Goal: Information Seeking & Learning: Check status

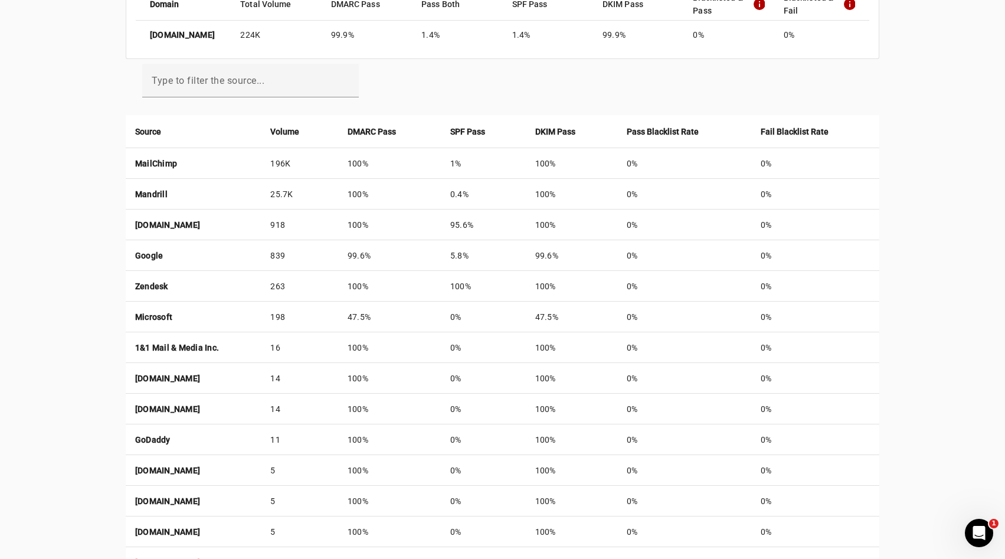
scroll to position [360, 0]
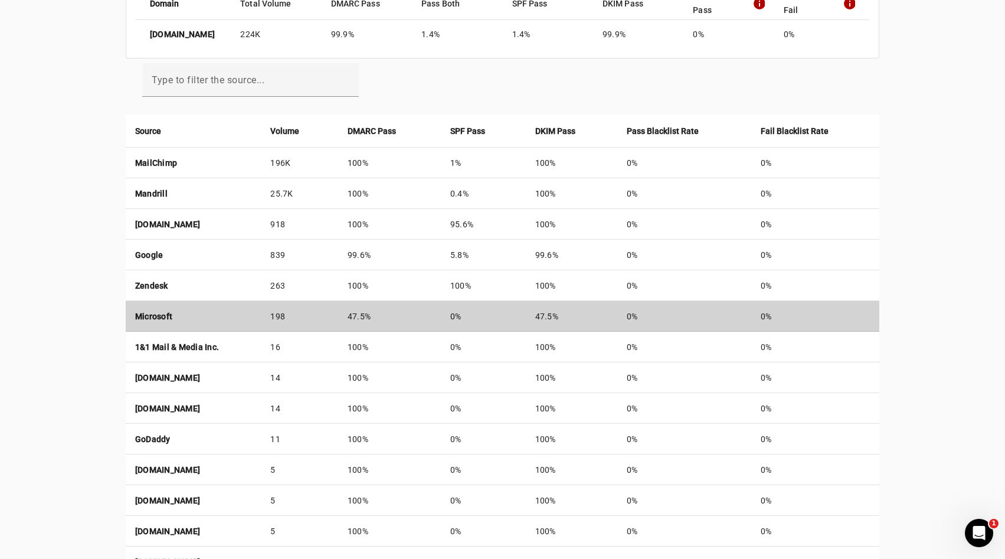
click at [435, 316] on td "47.5%" at bounding box center [389, 316] width 103 height 31
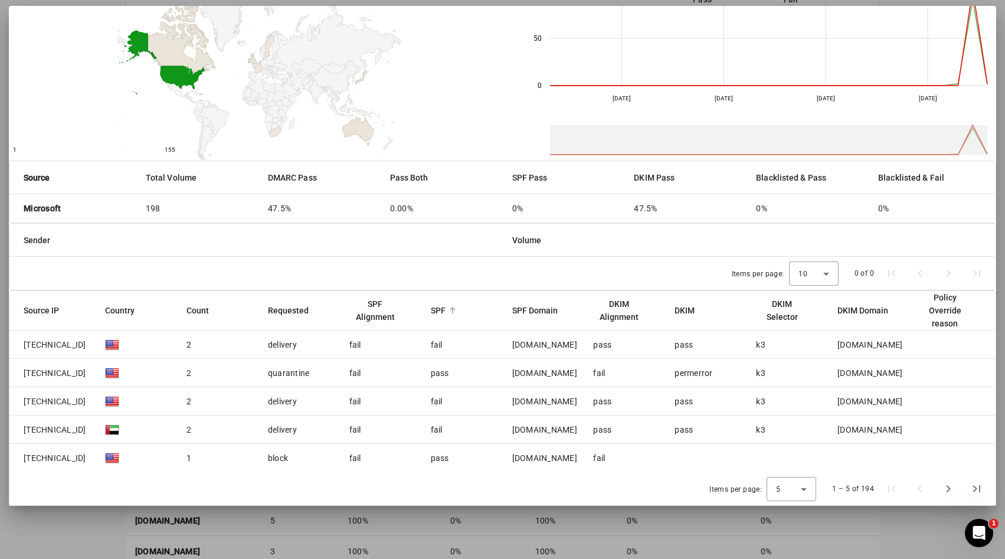
scroll to position [377, 0]
click at [786, 485] on div "5" at bounding box center [788, 489] width 25 height 11
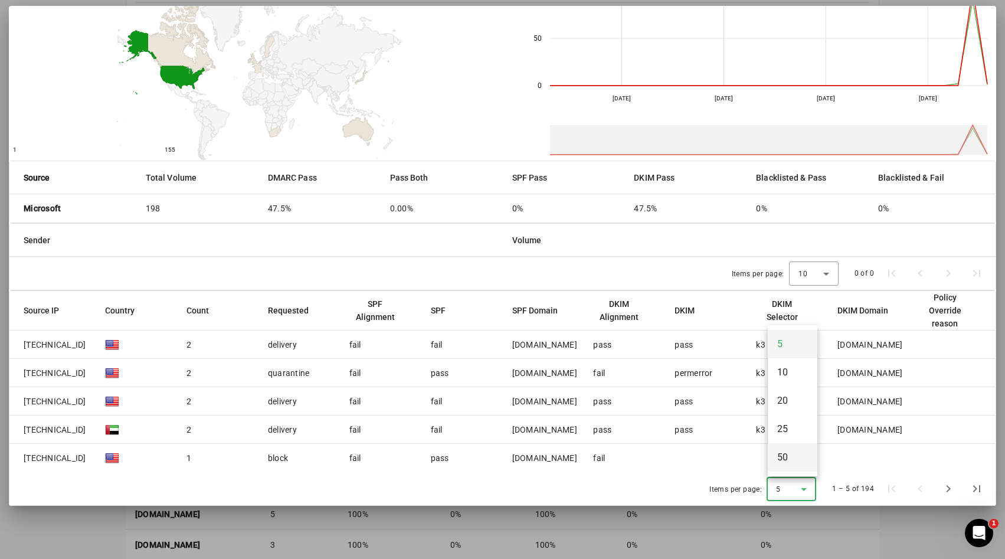
click at [785, 460] on span "50" at bounding box center [782, 457] width 11 height 14
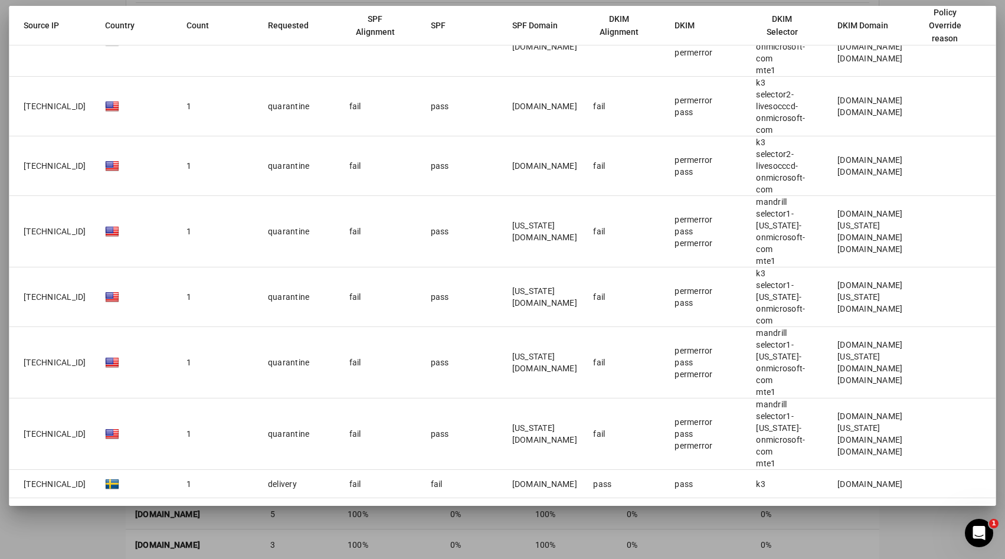
scroll to position [1415, 0]
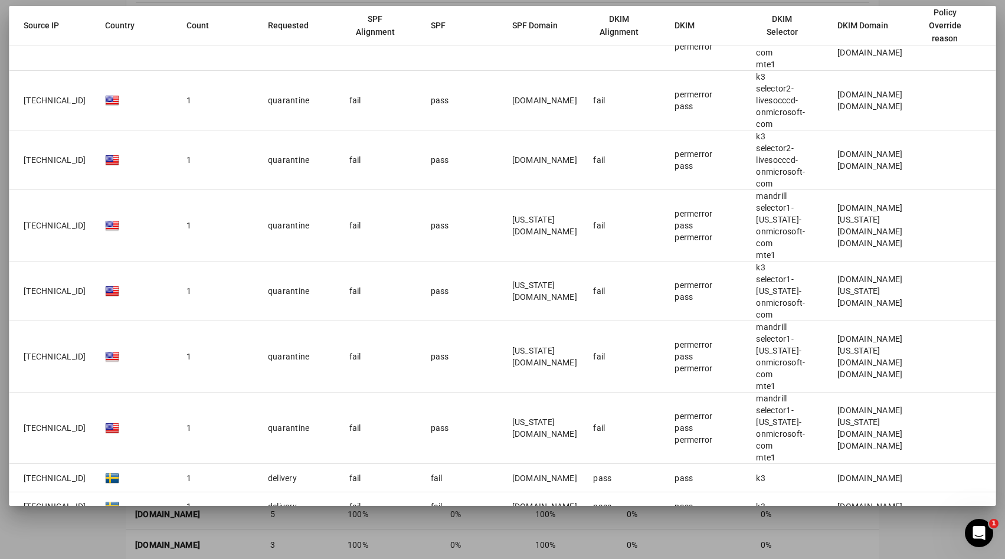
click at [462, 261] on mat-cell "pass" at bounding box center [461, 291] width 81 height 60
click at [432, 285] on div "pass" at bounding box center [440, 291] width 18 height 12
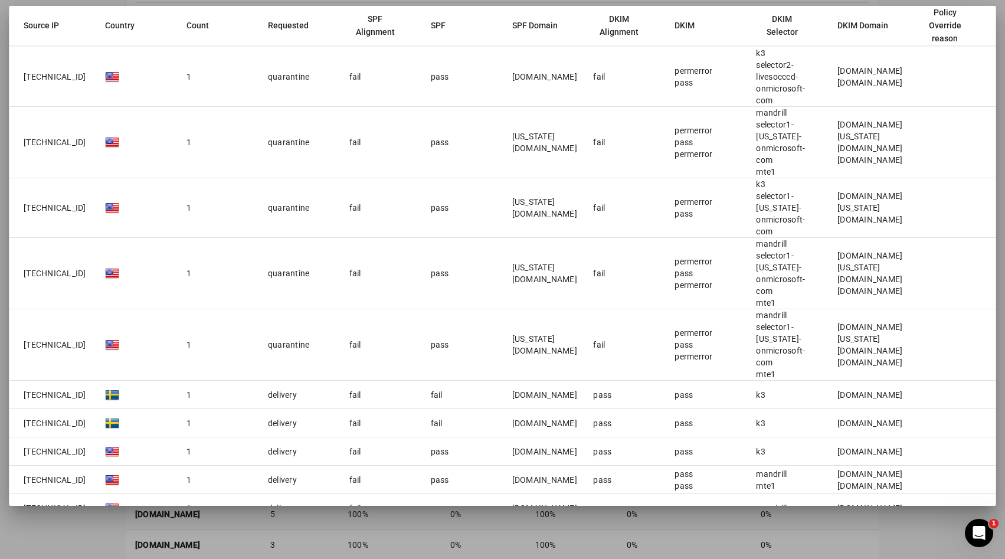
scroll to position [1505, 0]
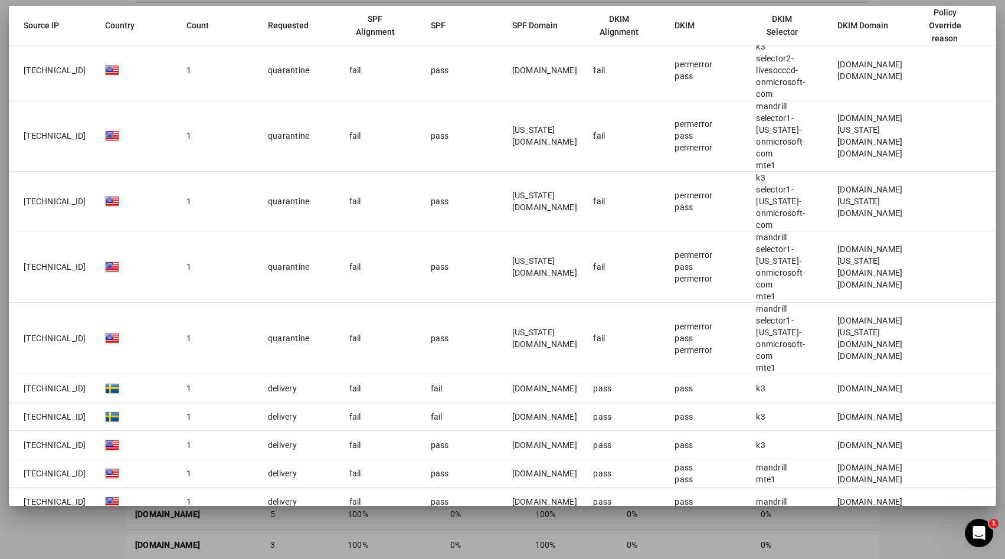
click at [543, 439] on div "[DOMAIN_NAME]" at bounding box center [544, 445] width 65 height 12
copy div "[DOMAIN_NAME]"
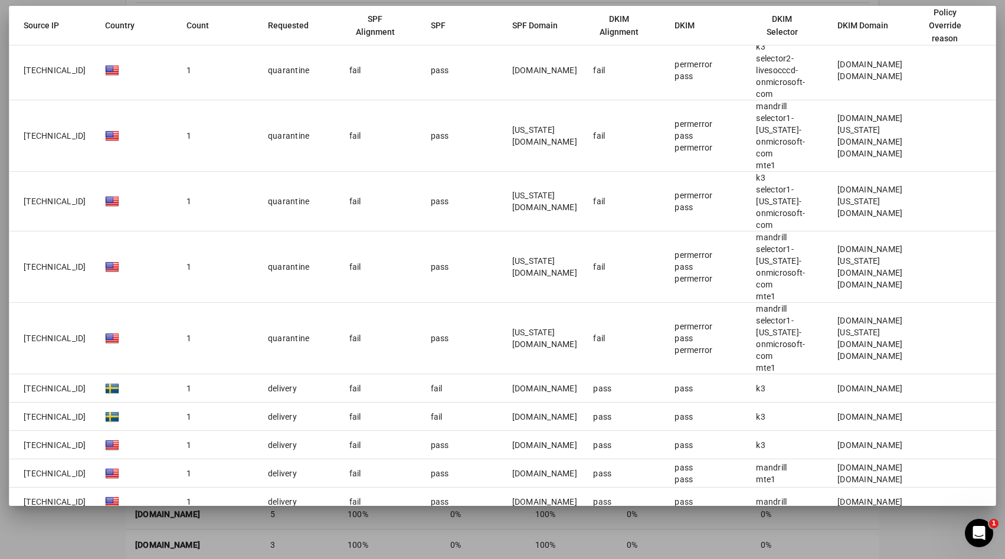
click at [805, 510] on div at bounding box center [502, 279] width 1005 height 559
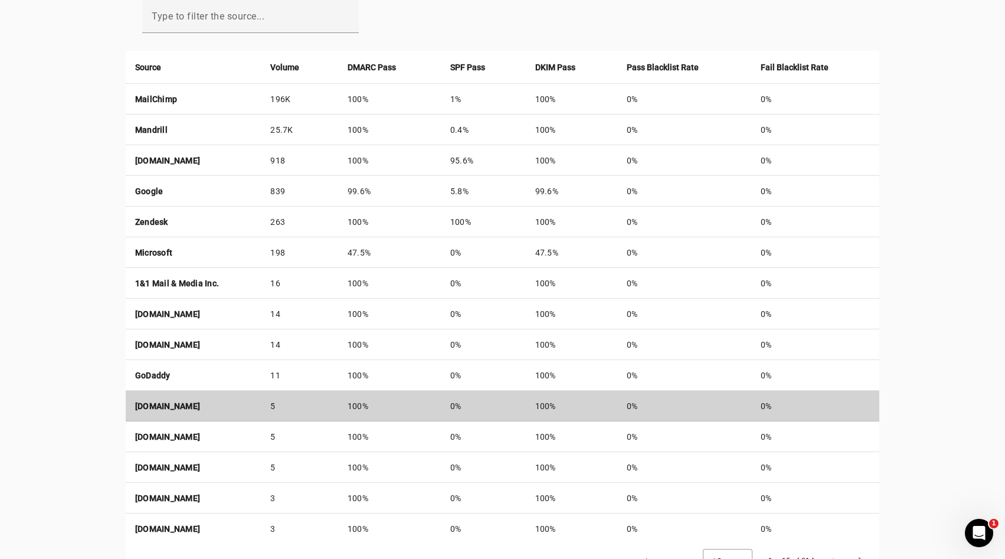
scroll to position [466, 0]
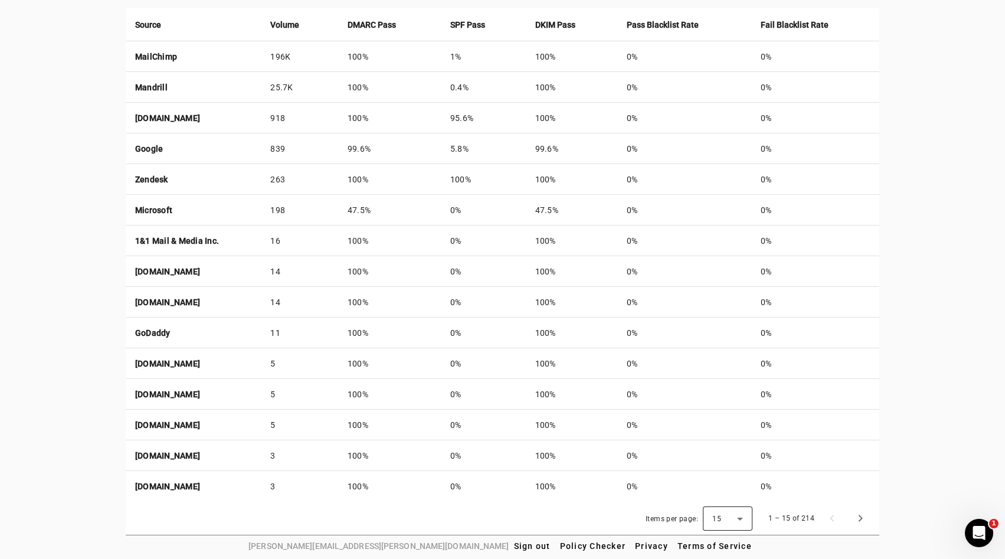
click at [730, 519] on div "15" at bounding box center [724, 518] width 25 height 11
click at [725, 487] on mat-option "50" at bounding box center [729, 485] width 50 height 28
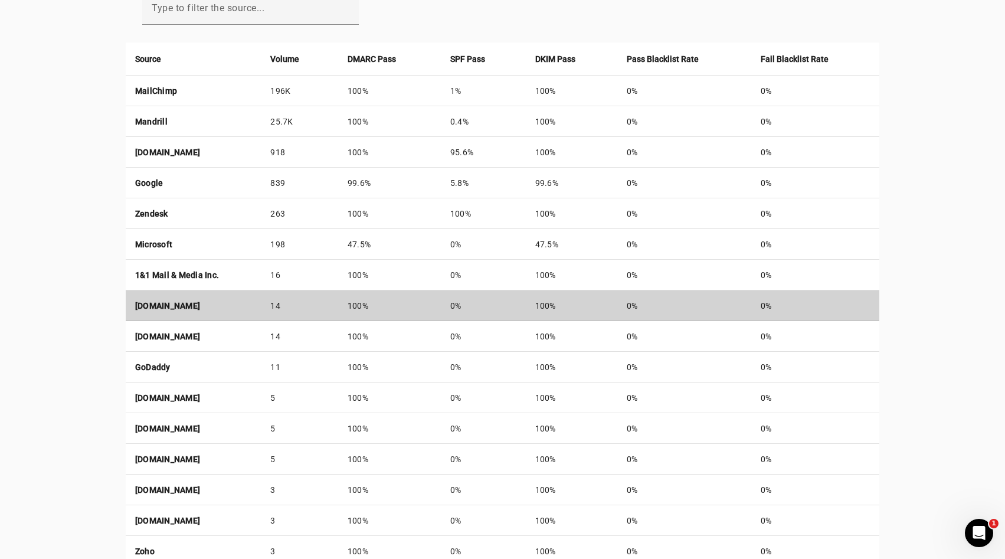
scroll to position [349, 0]
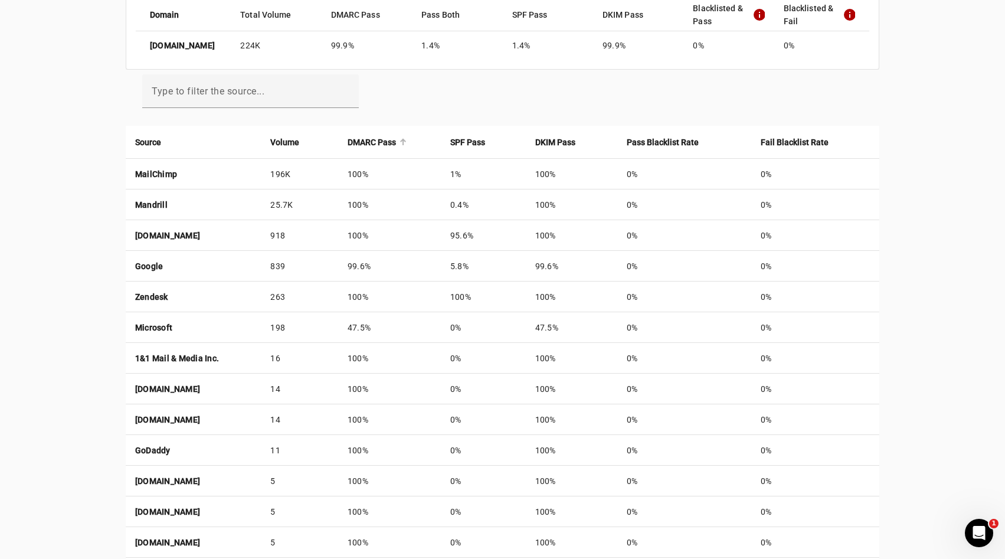
click at [396, 138] on strong "DMARC Pass" at bounding box center [371, 142] width 48 height 13
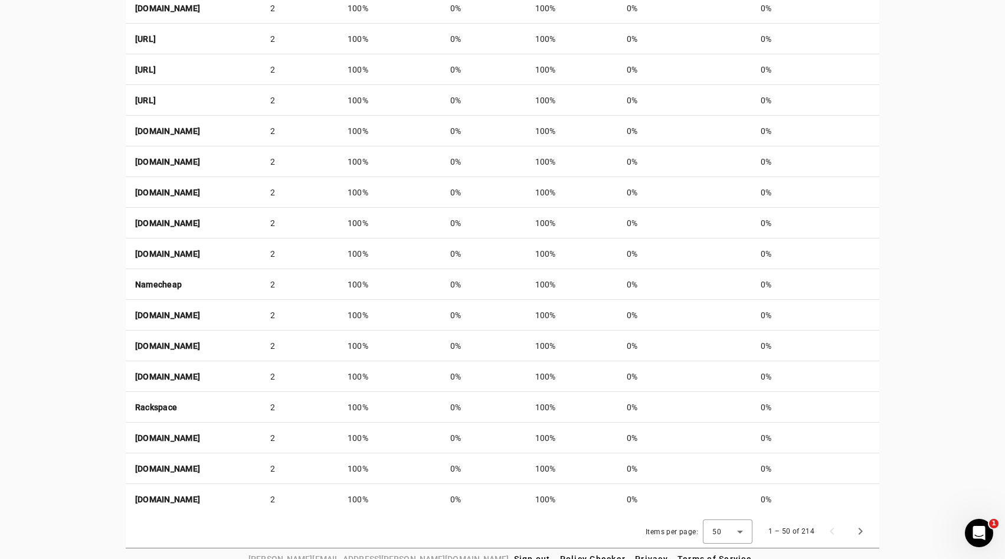
scroll to position [1540, 0]
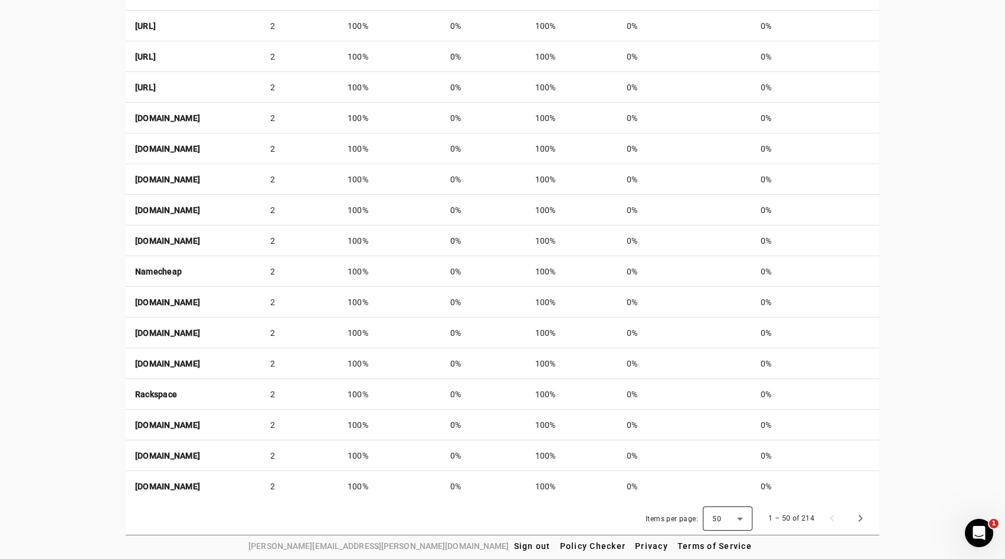
click at [732, 519] on div "50" at bounding box center [724, 518] width 25 height 11
click at [846, 447] on div at bounding box center [502, 279] width 1005 height 559
click at [862, 520] on span "Next page" at bounding box center [860, 518] width 28 height 28
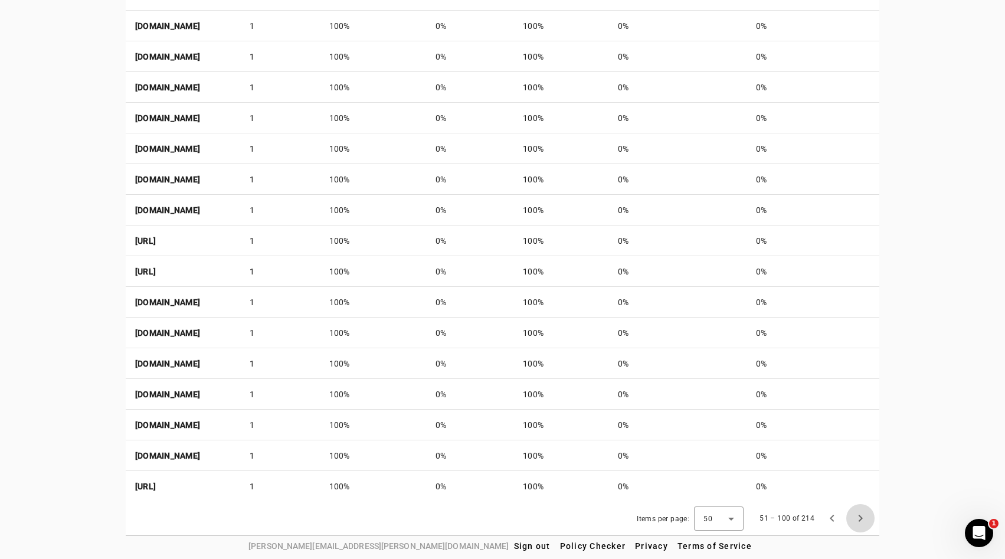
click at [861, 518] on span "Next page" at bounding box center [860, 518] width 28 height 28
